Goal: Transaction & Acquisition: Purchase product/service

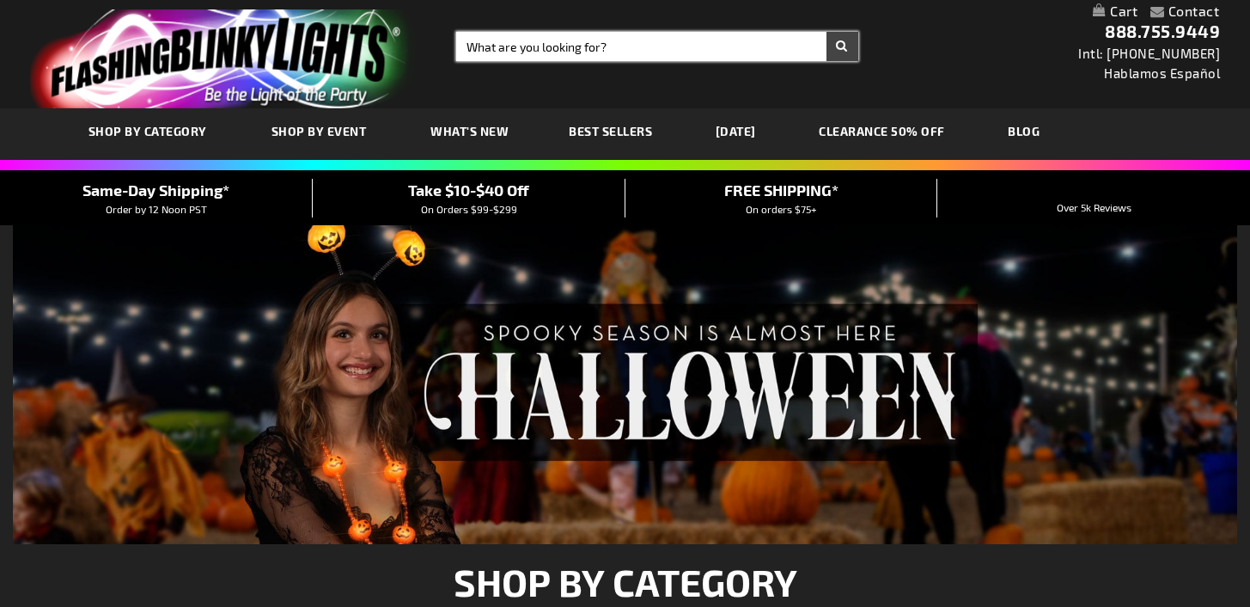
click at [550, 52] on input "Search" at bounding box center [657, 46] width 402 height 29
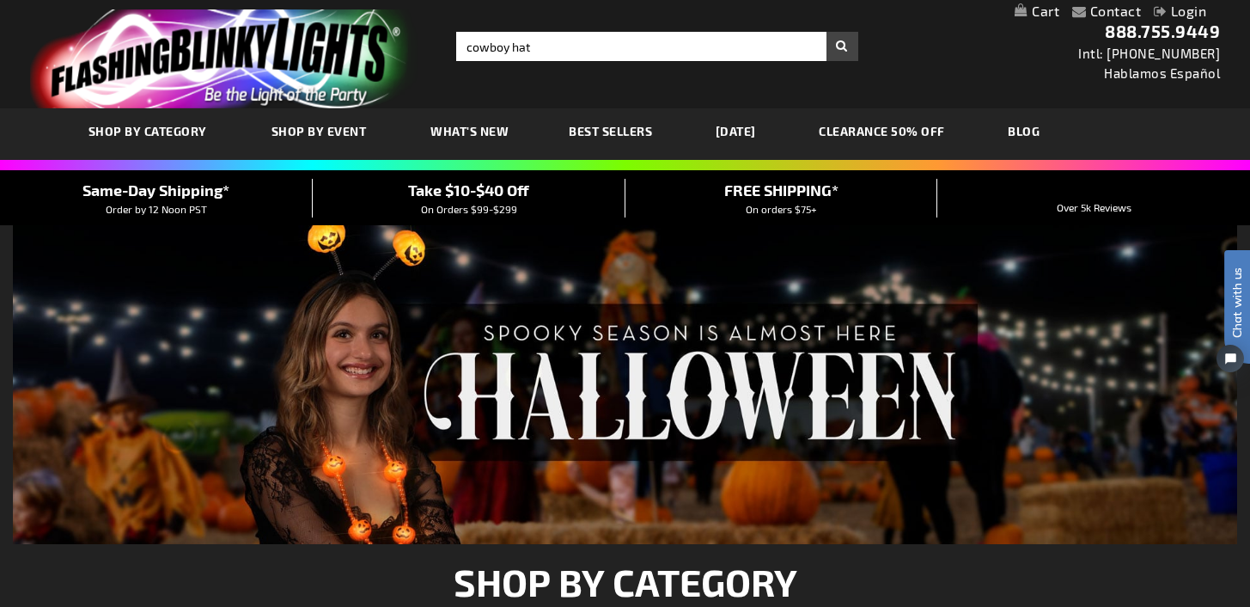
type input "cowboy hat"
click at [845, 57] on button "Search" at bounding box center [843, 46] width 32 height 29
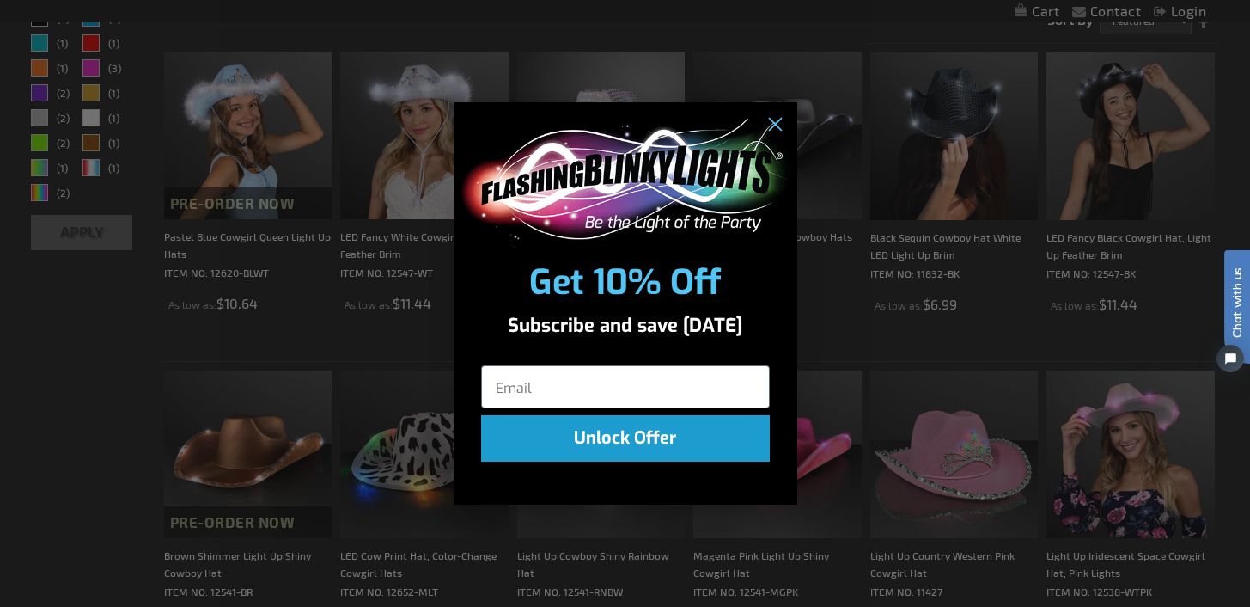
scroll to position [338, 0]
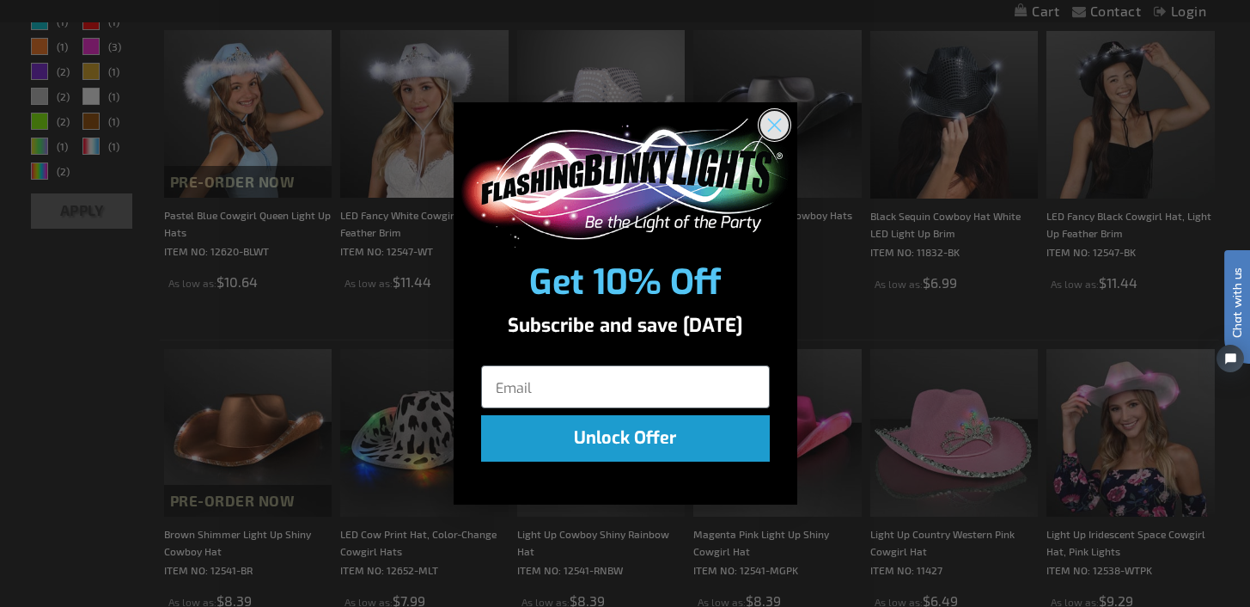
click at [779, 120] on circle "Close dialog" at bounding box center [774, 124] width 28 height 28
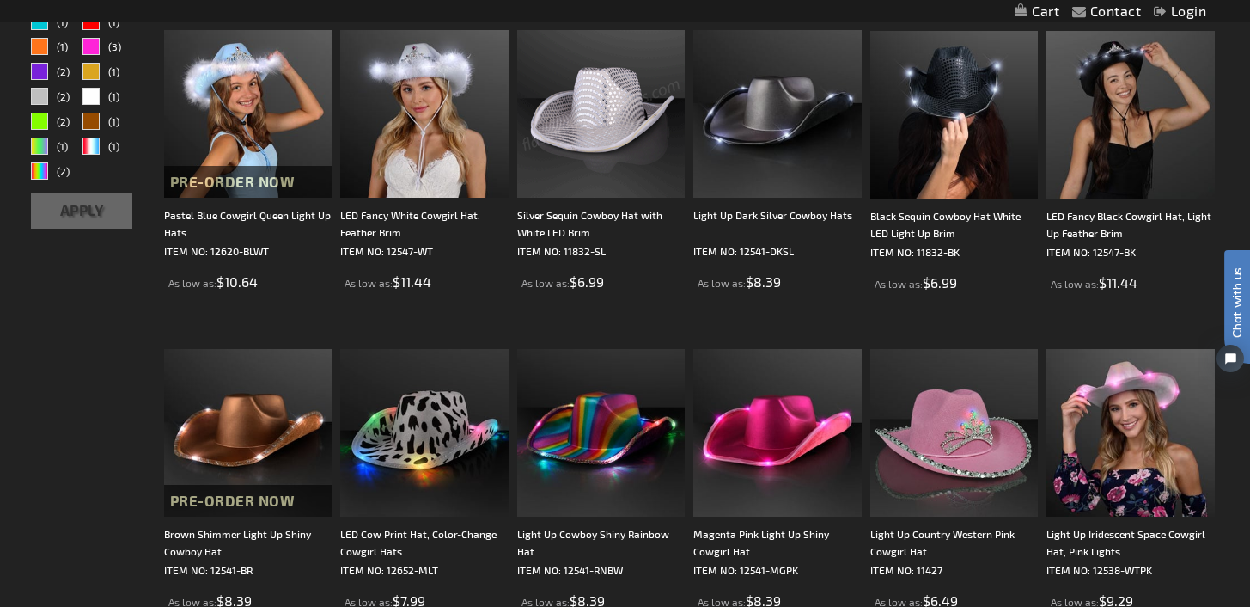
click at [604, 120] on img at bounding box center [601, 114] width 168 height 168
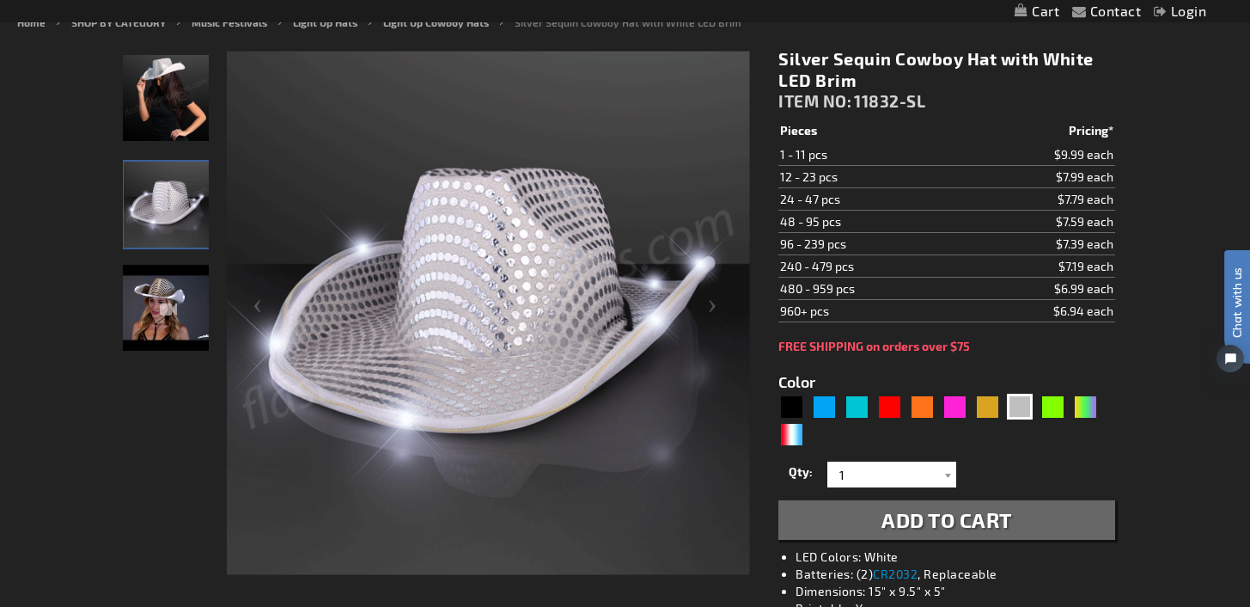
scroll to position [201, 0]
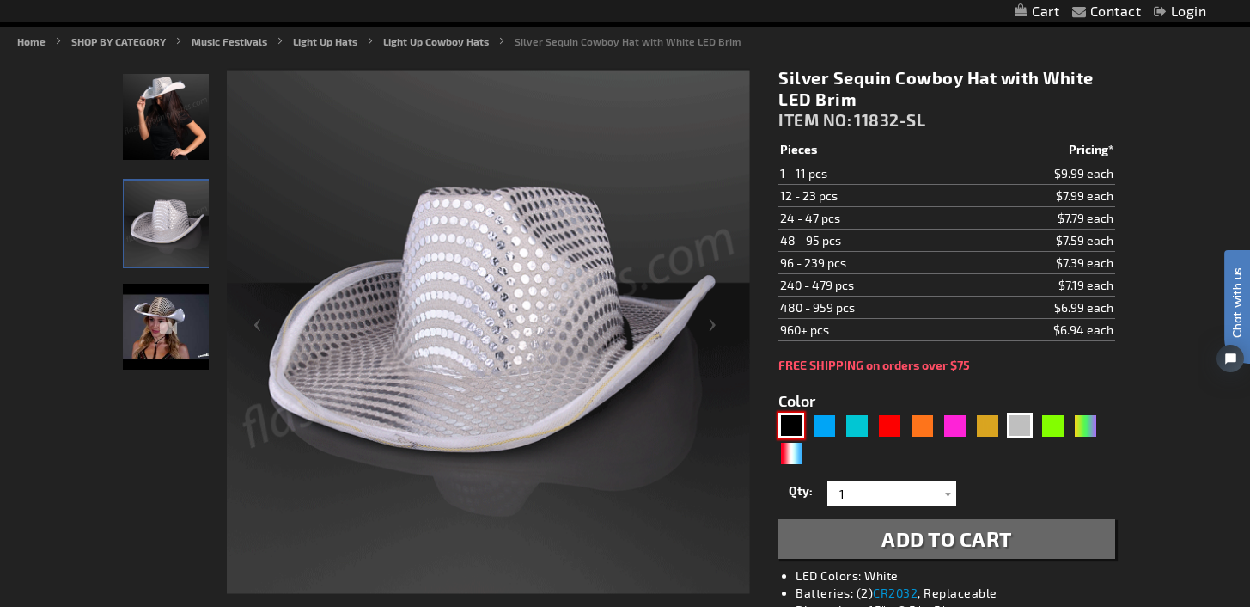
click at [790, 426] on div "Black" at bounding box center [791, 425] width 26 height 26
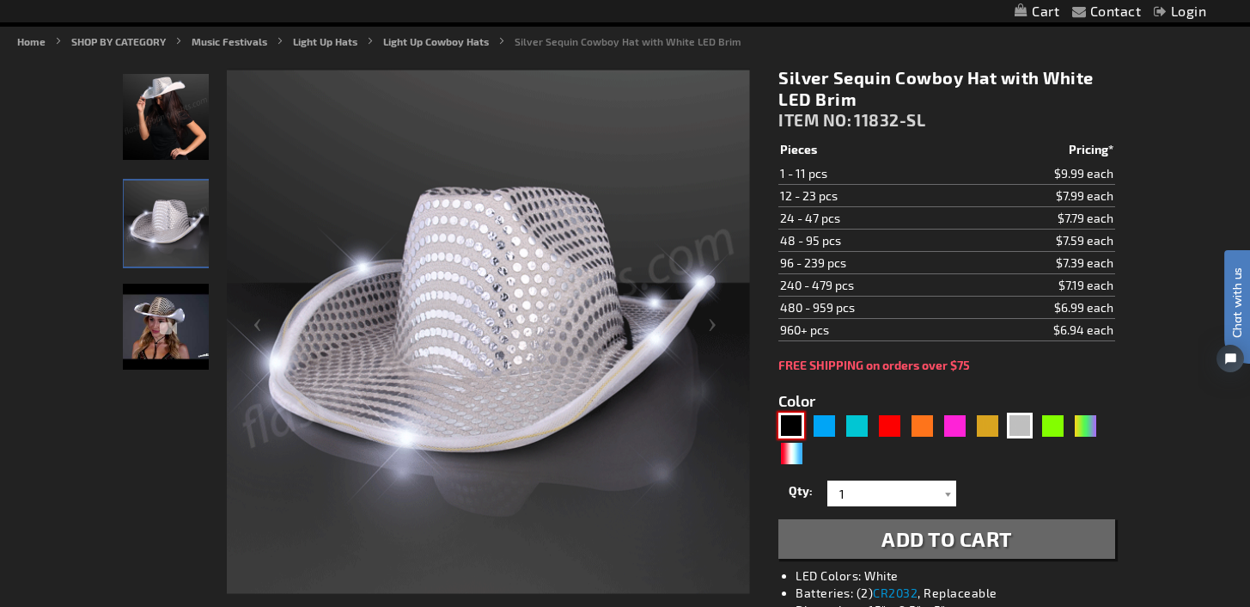
type input "5631"
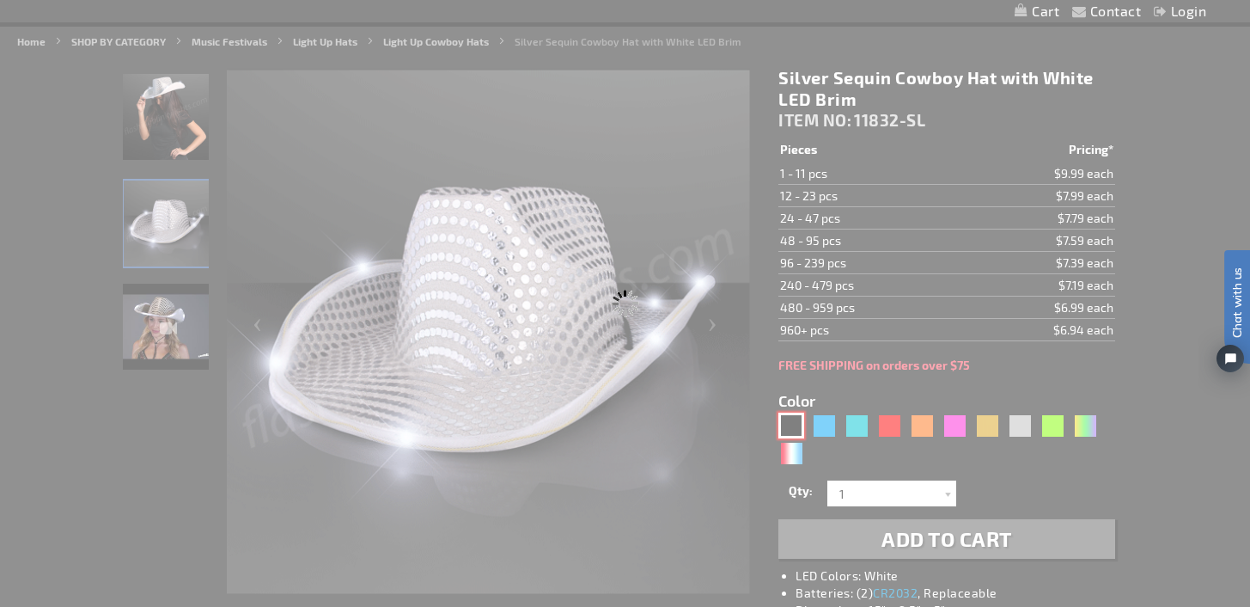
type input "11832-BK"
type input "Customize - Black Sequin Cowboy Hat White LED Light Up Brim - ITEM NO: 11832-BK"
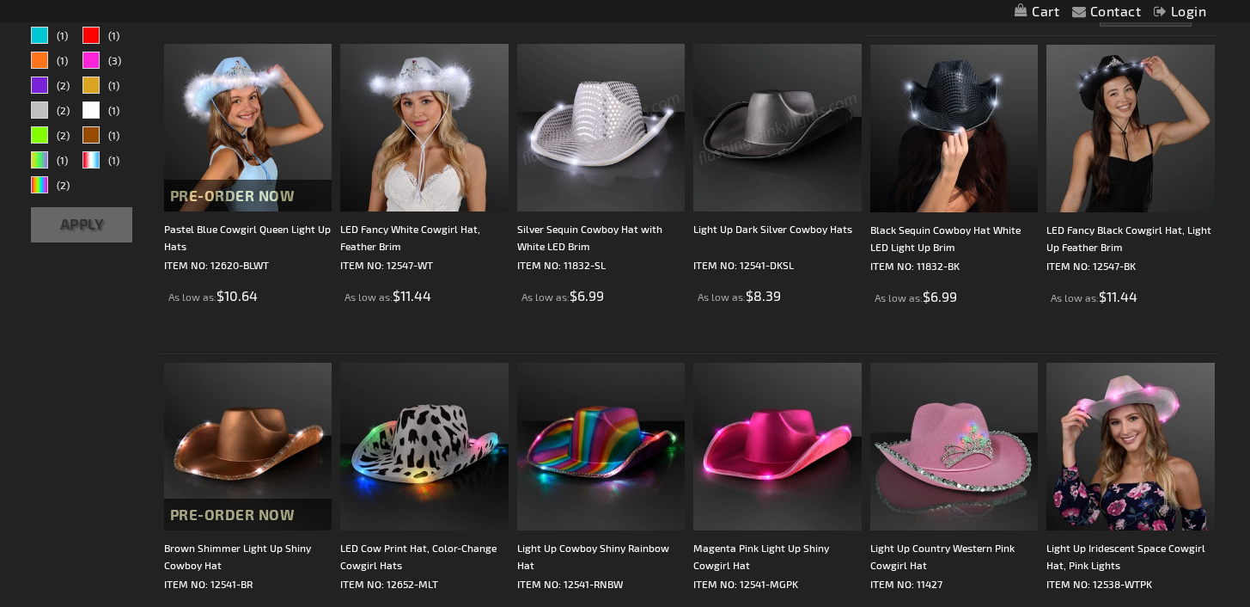
scroll to position [338, 0]
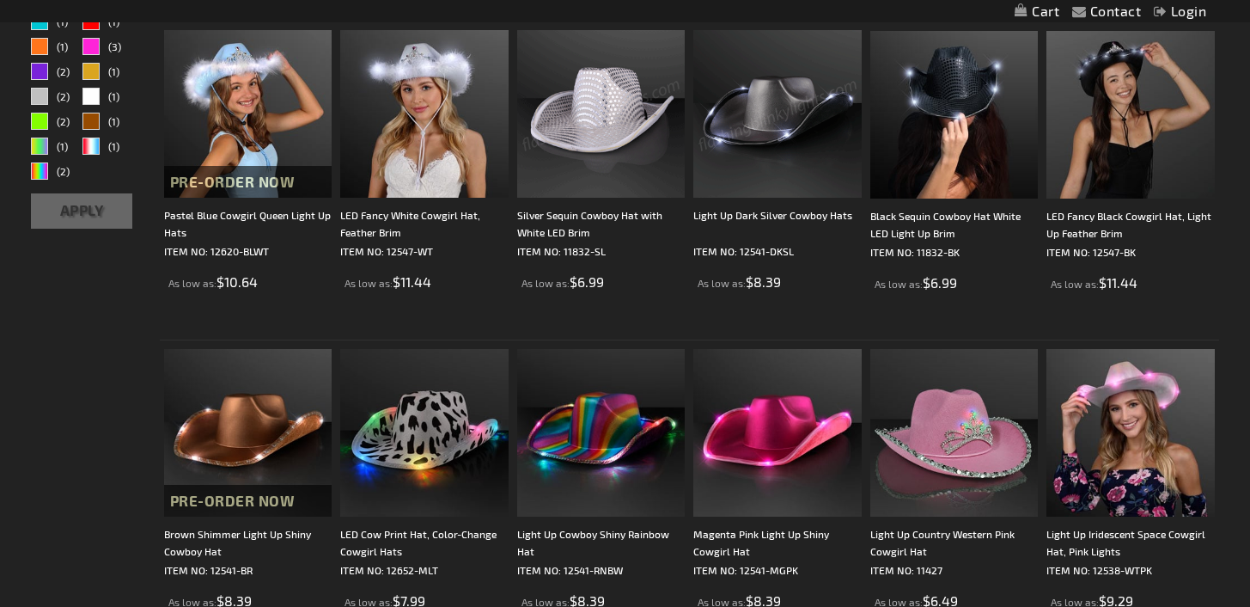
click at [592, 115] on img at bounding box center [601, 114] width 168 height 168
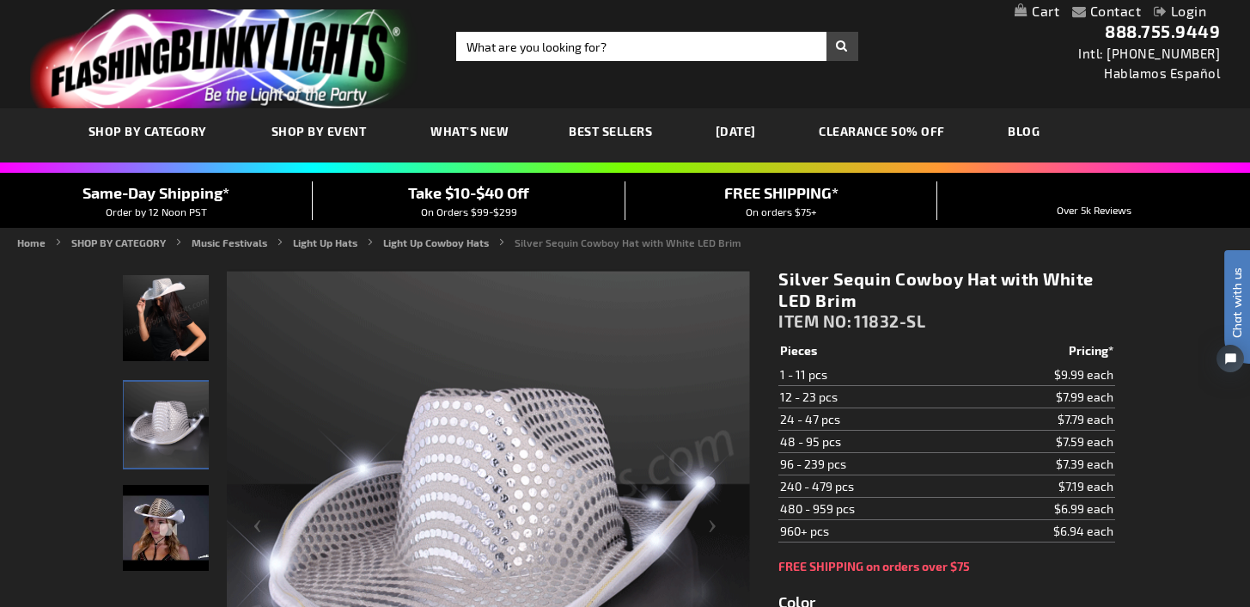
drag, startPoint x: 1248, startPoint y: 88, endPoint x: 1250, endPoint y: 138, distance: 49.9
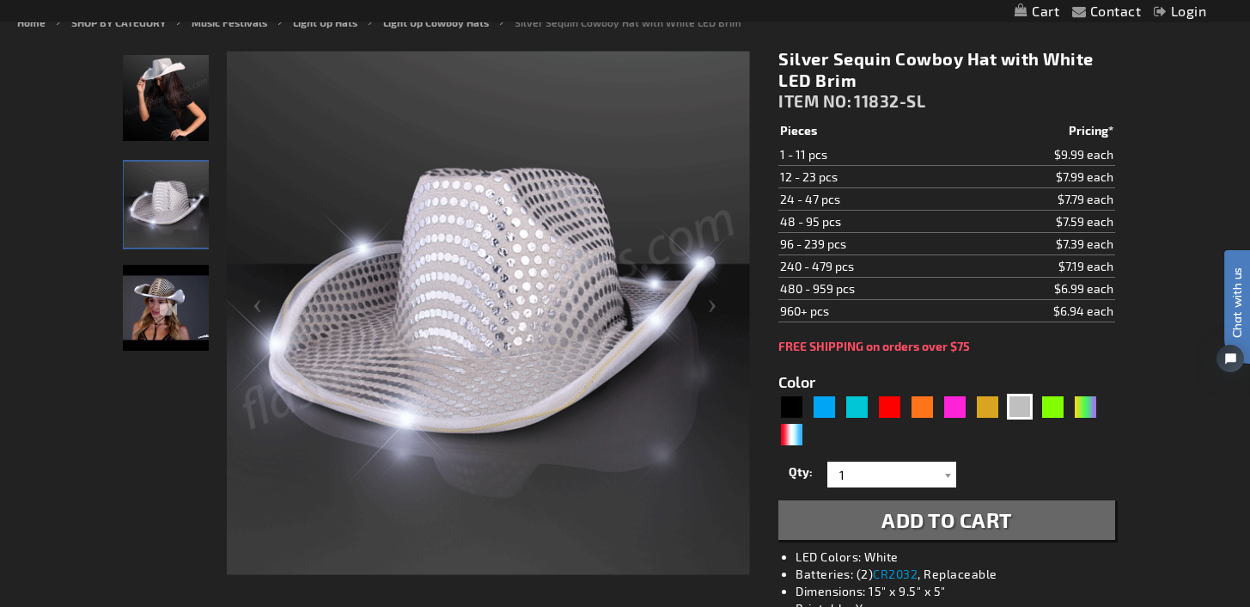
scroll to position [195, 0]
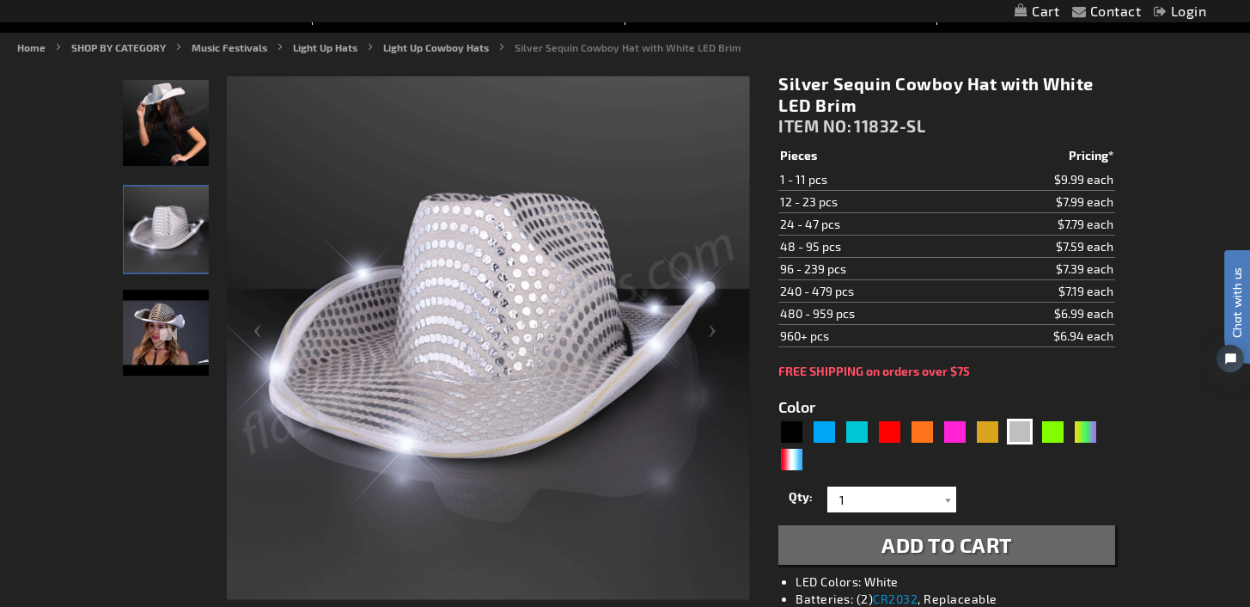
drag, startPoint x: 1114, startPoint y: 248, endPoint x: 781, endPoint y: 251, distance: 333.4
click at [781, 251] on div "Silver Sequin Cowboy Hat with White LED Brim ITEM NO: 11832-SL $6.99 Pieces Pri…" at bounding box center [947, 437] width 362 height 754
click at [803, 256] on td "48 - 95 pcs" at bounding box center [871, 246] width 186 height 22
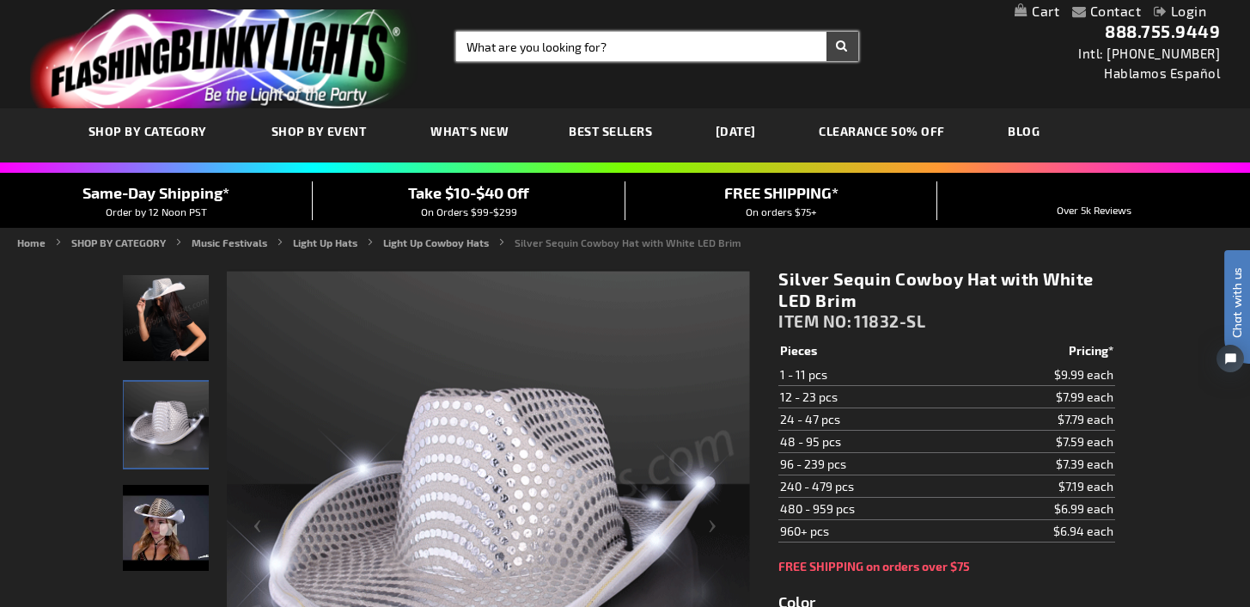
click at [504, 36] on input "Search" at bounding box center [657, 46] width 402 height 29
type input "sunglasses"
click at [827, 32] on button "Search" at bounding box center [843, 46] width 32 height 29
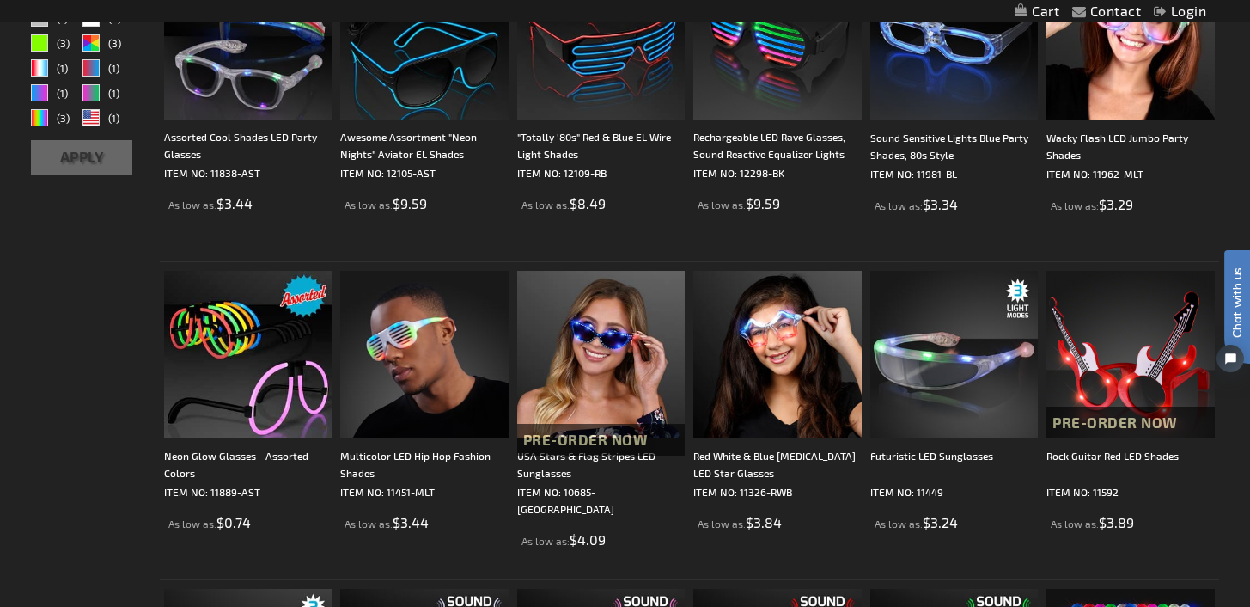
scroll to position [435, 0]
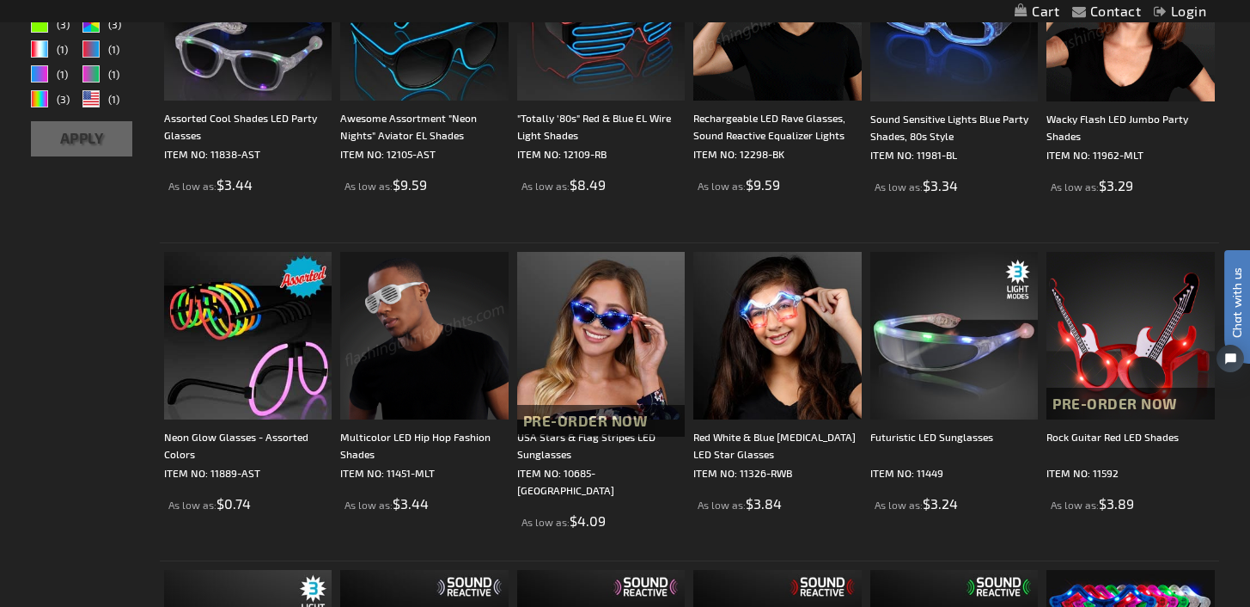
click at [437, 320] on img at bounding box center [424, 336] width 168 height 168
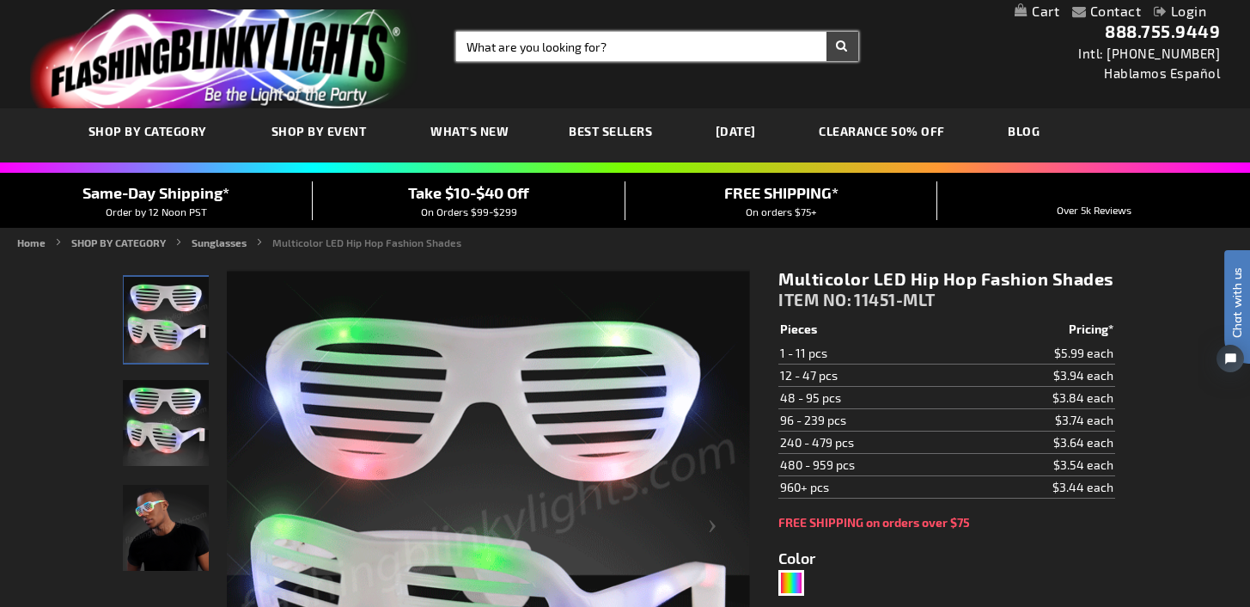
click at [539, 39] on input "Search" at bounding box center [657, 46] width 402 height 29
type input "foam sticks"
click at [827, 32] on button "Search" at bounding box center [843, 46] width 32 height 29
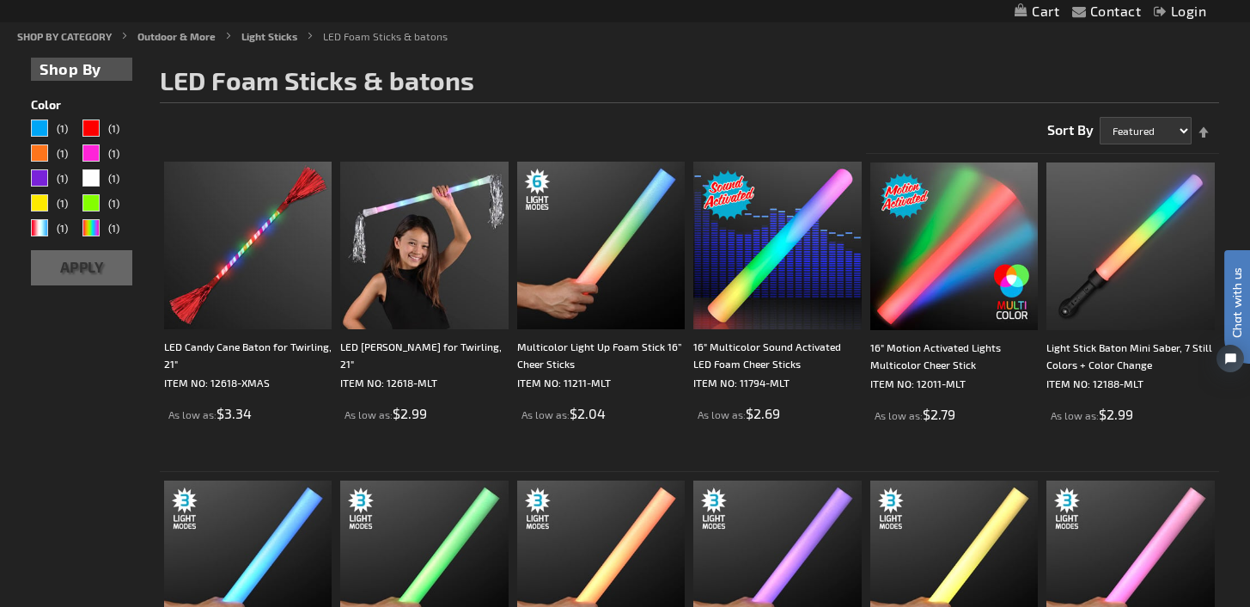
scroll to position [204, 0]
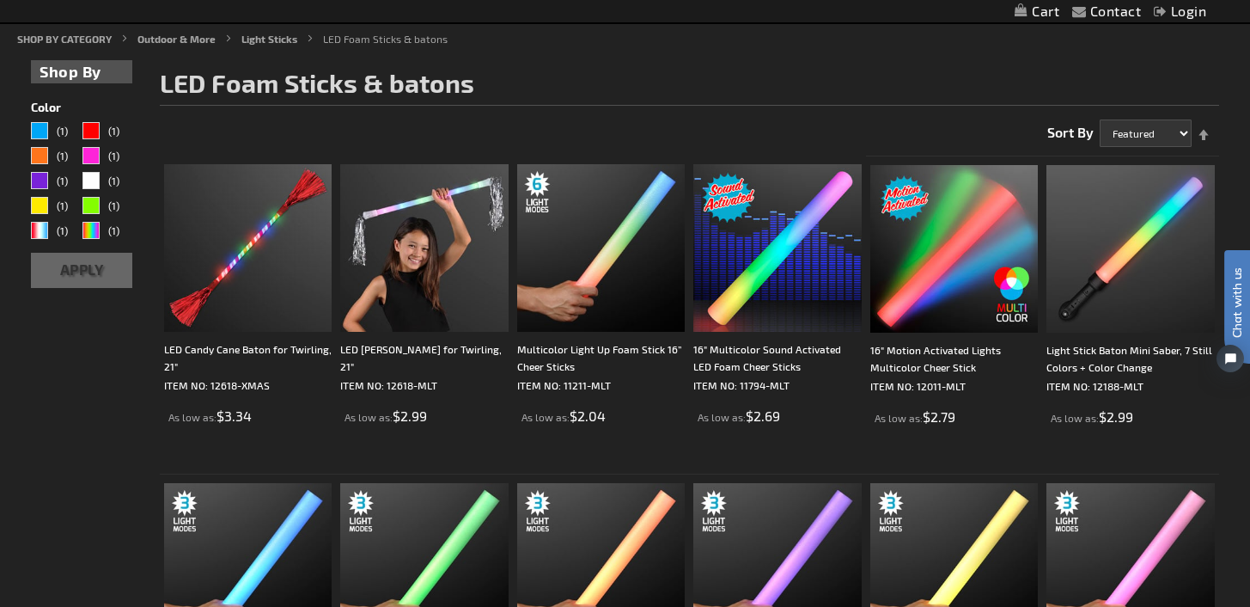
drag, startPoint x: 1254, startPoint y: 56, endPoint x: 1262, endPoint y: 164, distance: 108.5
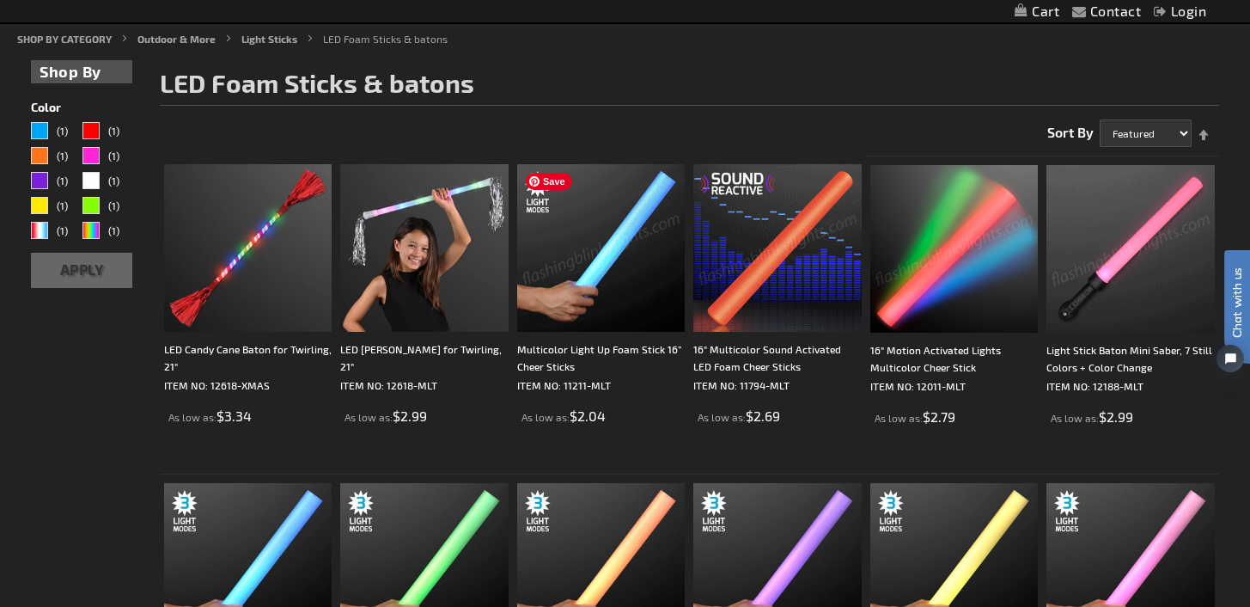
click at [588, 254] on img at bounding box center [601, 248] width 168 height 168
